Goal: Task Accomplishment & Management: Manage account settings

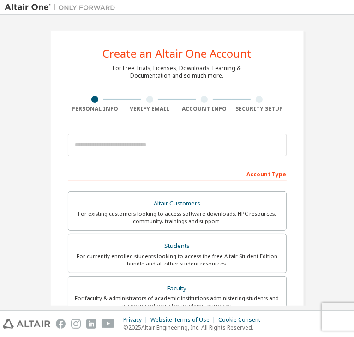
scroll to position [57, 0]
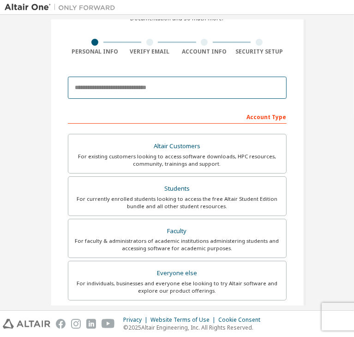
click at [94, 96] on input "email" at bounding box center [177, 88] width 219 height 22
type input "**********"
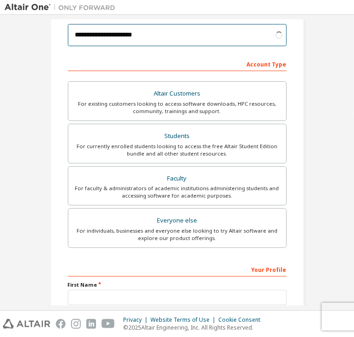
scroll to position [131, 0]
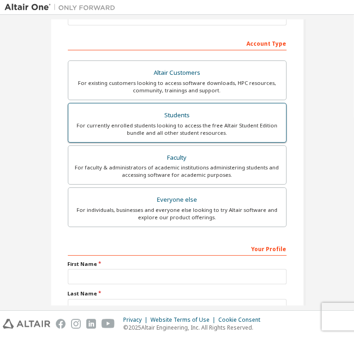
click at [196, 122] on div "For currently enrolled students looking to access the free Altair Student Editi…" at bounding box center [177, 129] width 207 height 15
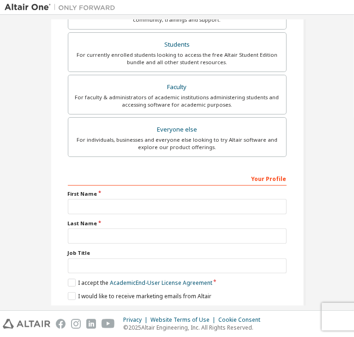
scroll to position [201, 0]
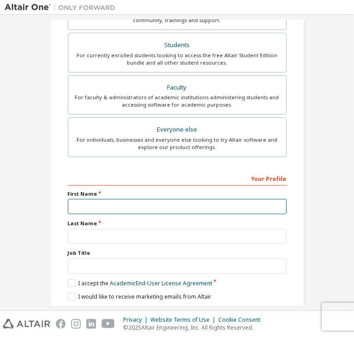
click at [101, 211] on input "text" at bounding box center [177, 206] width 219 height 15
type input "*****"
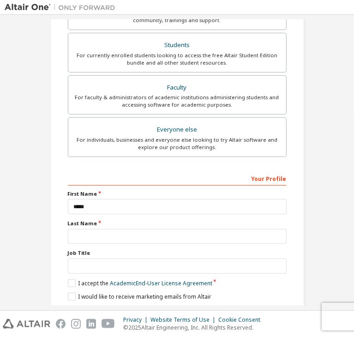
type input "******"
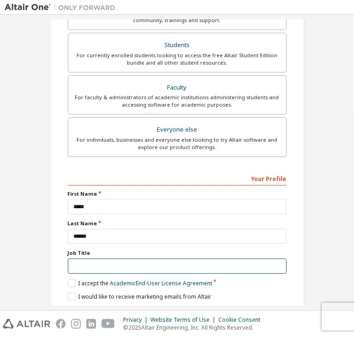
click at [138, 258] on input "text" at bounding box center [177, 265] width 219 height 15
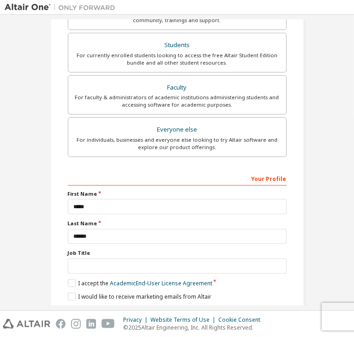
click at [52, 233] on div "**********" at bounding box center [177, 78] width 254 height 497
click at [83, 279] on label "I accept the Academic End-User License Agreement" at bounding box center [140, 283] width 144 height 8
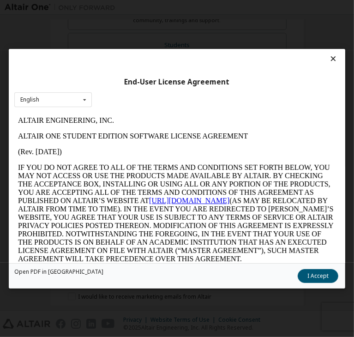
scroll to position [0, 0]
click at [329, 54] on icon at bounding box center [334, 58] width 10 height 8
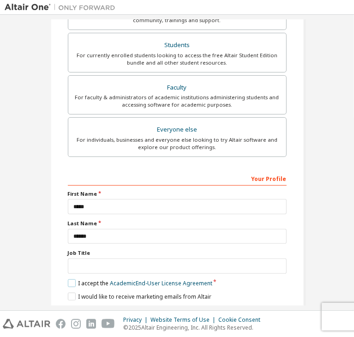
click at [69, 279] on label "I accept the Academic End-User License Agreement" at bounding box center [140, 283] width 144 height 8
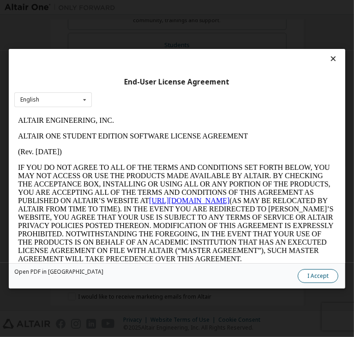
click at [298, 272] on button "I Accept" at bounding box center [318, 276] width 41 height 14
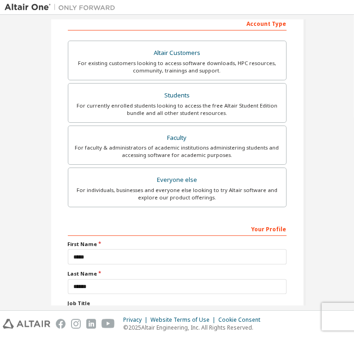
scroll to position [201, 0]
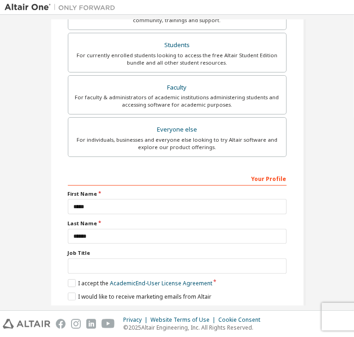
click at [180, 306] on button "Next" at bounding box center [176, 313] width 48 height 14
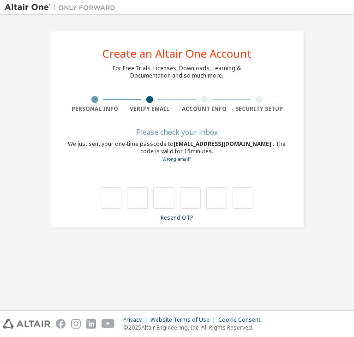
scroll to position [0, 0]
type input "*"
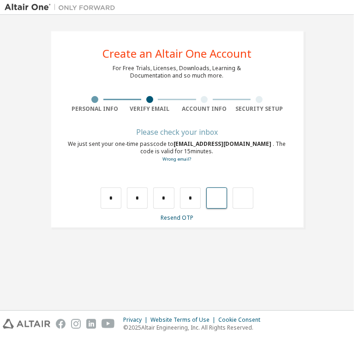
type input "*"
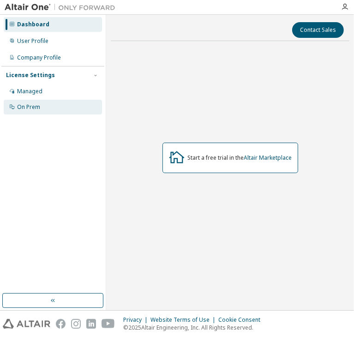
click at [56, 111] on div "On Prem" at bounding box center [53, 107] width 98 height 15
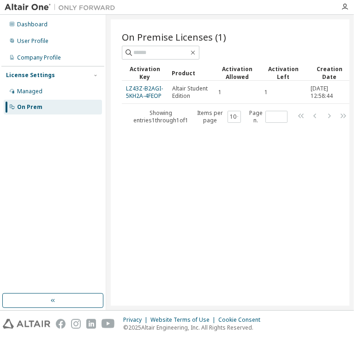
click at [20, 5] on img at bounding box center [62, 7] width 115 height 9
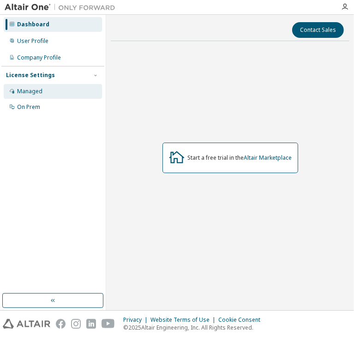
click at [37, 96] on div "Managed" at bounding box center [53, 91] width 98 height 15
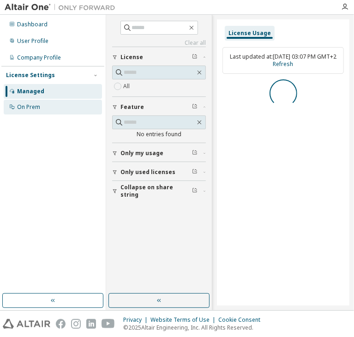
click at [33, 108] on div "On Prem" at bounding box center [28, 106] width 23 height 7
